Goal: Task Accomplishment & Management: Use online tool/utility

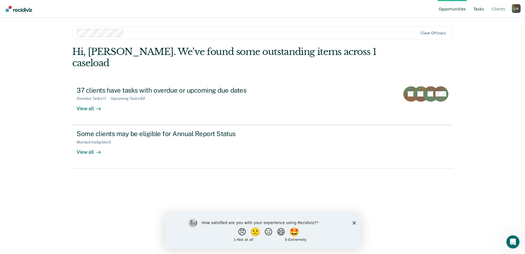
click at [481, 9] on link "Tasks" at bounding box center [479, 9] width 13 height 18
